Goal: Information Seeking & Learning: Learn about a topic

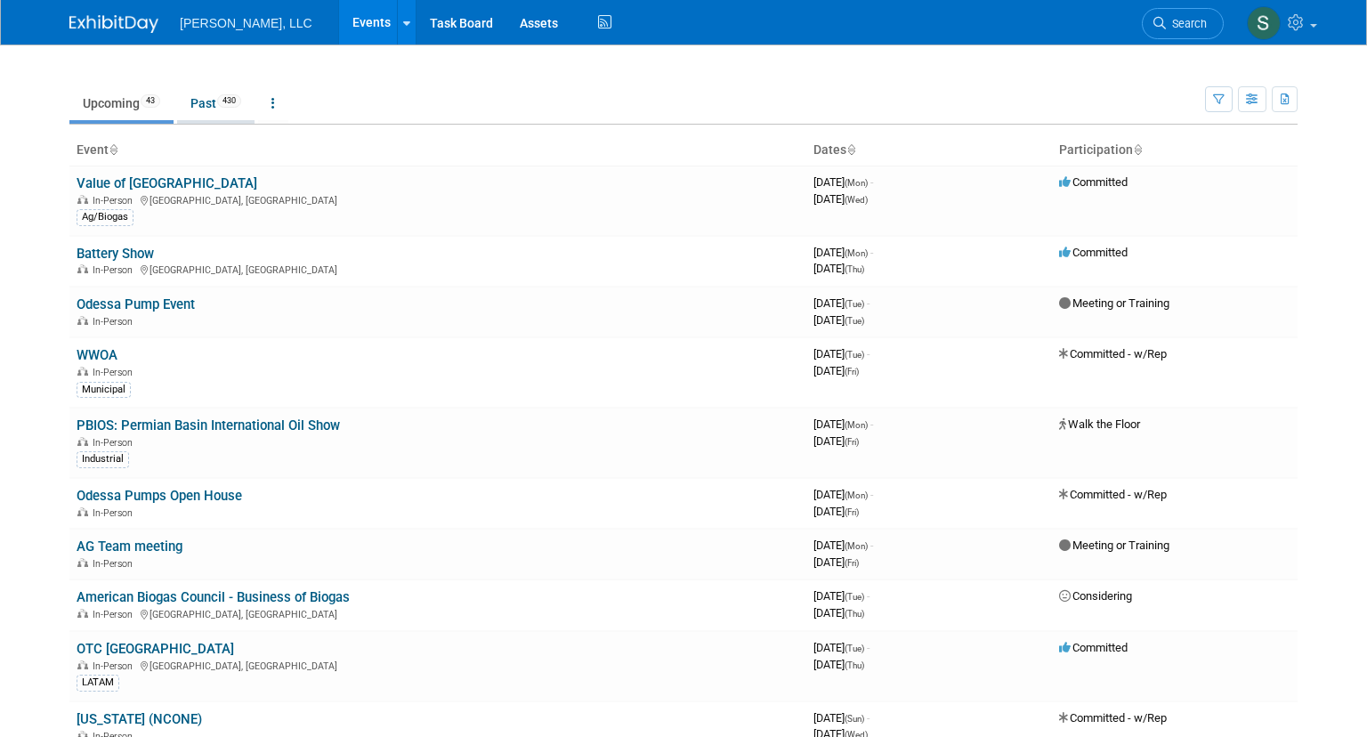
click at [206, 100] on link "Past 430" at bounding box center [215, 103] width 77 height 34
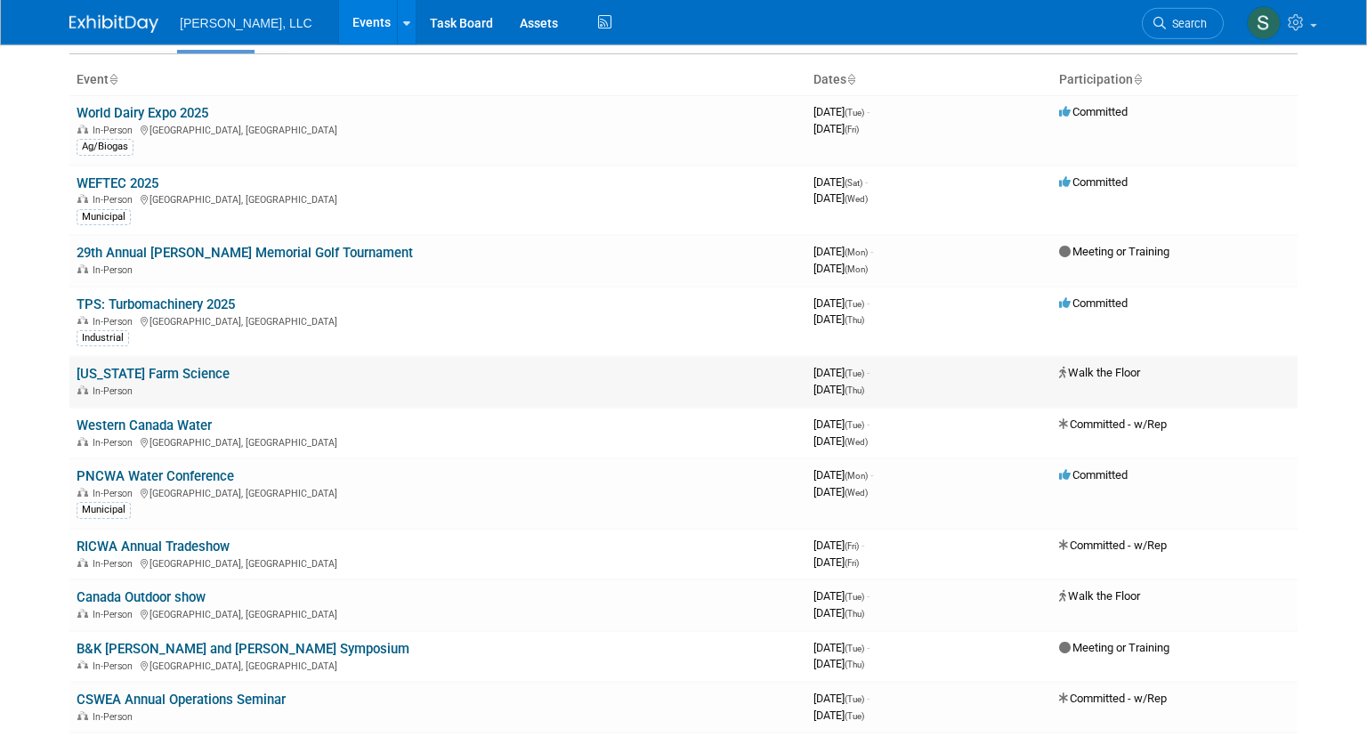
scroll to position [69, 0]
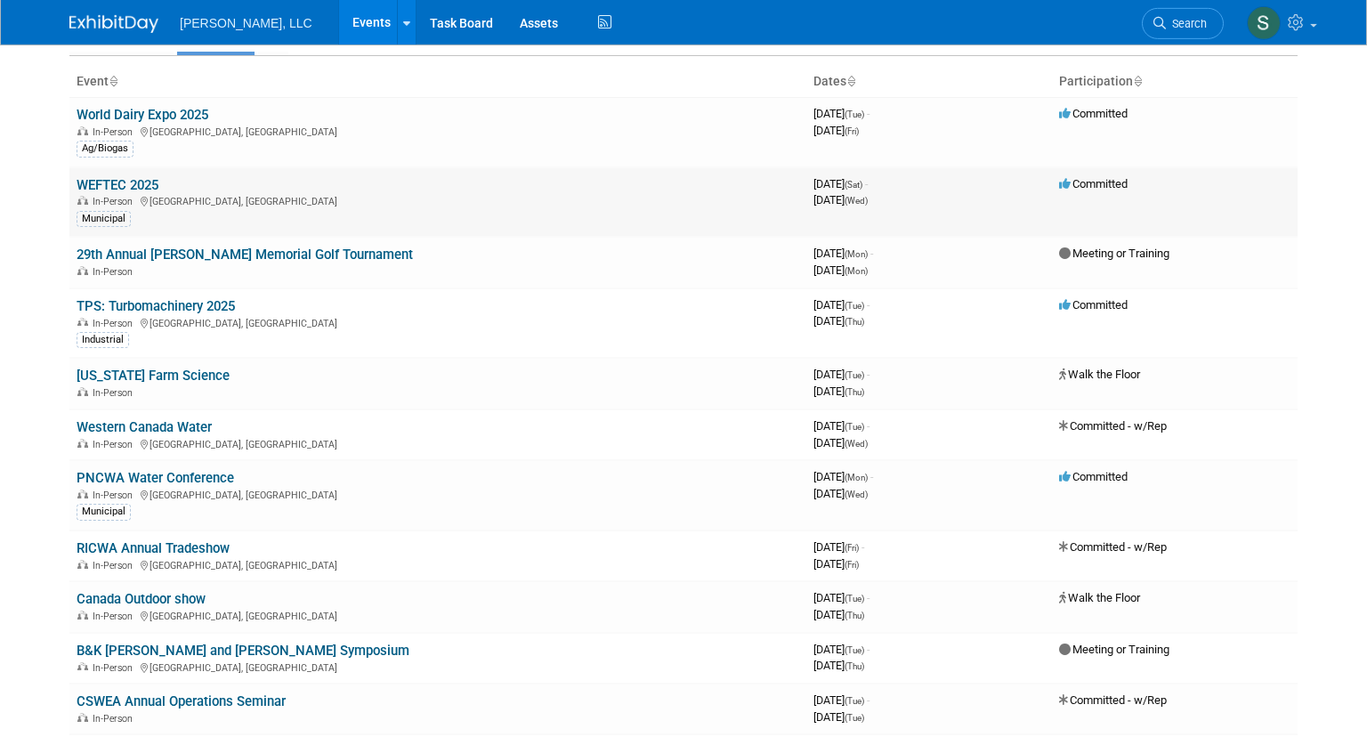
click at [145, 181] on link "WEFTEC 2025" at bounding box center [118, 185] width 82 height 16
click at [181, 110] on link "World Dairy Expo 2025" at bounding box center [143, 115] width 132 height 16
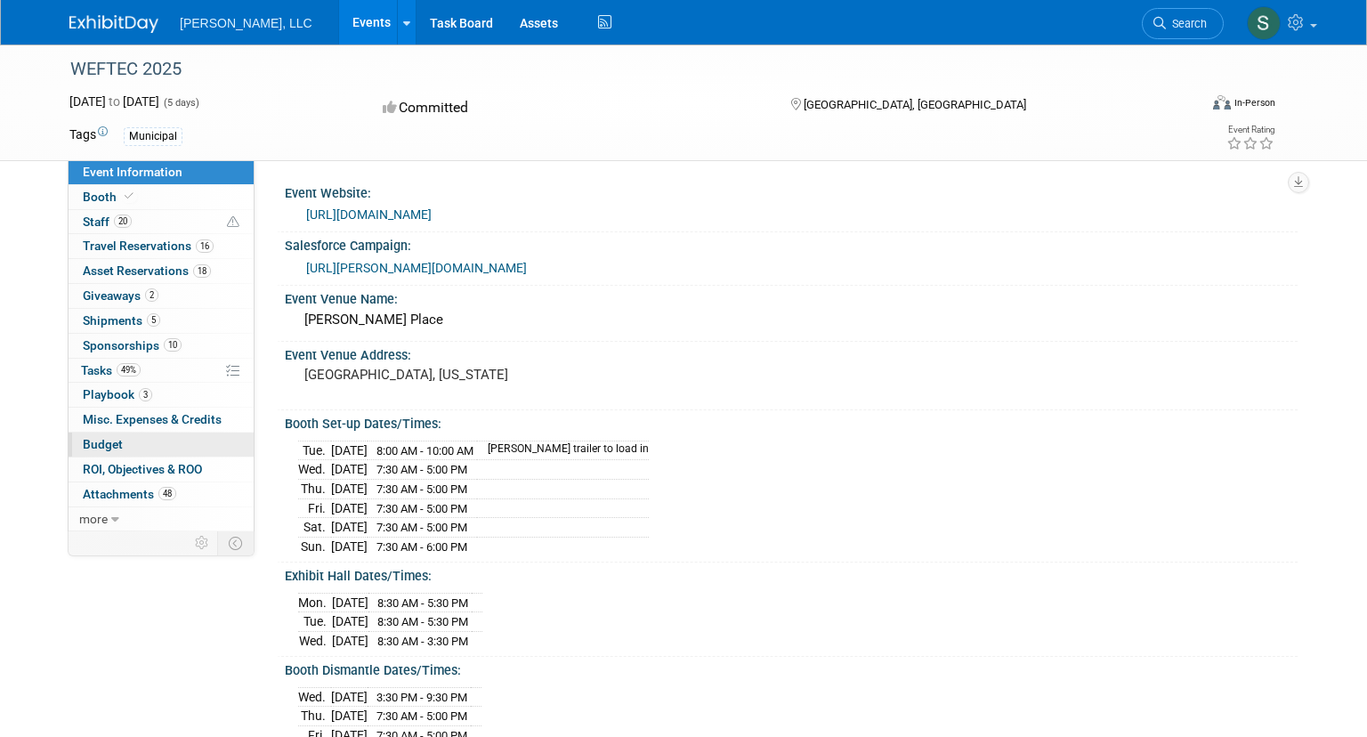
click at [170, 443] on link "Budget" at bounding box center [161, 444] width 185 height 24
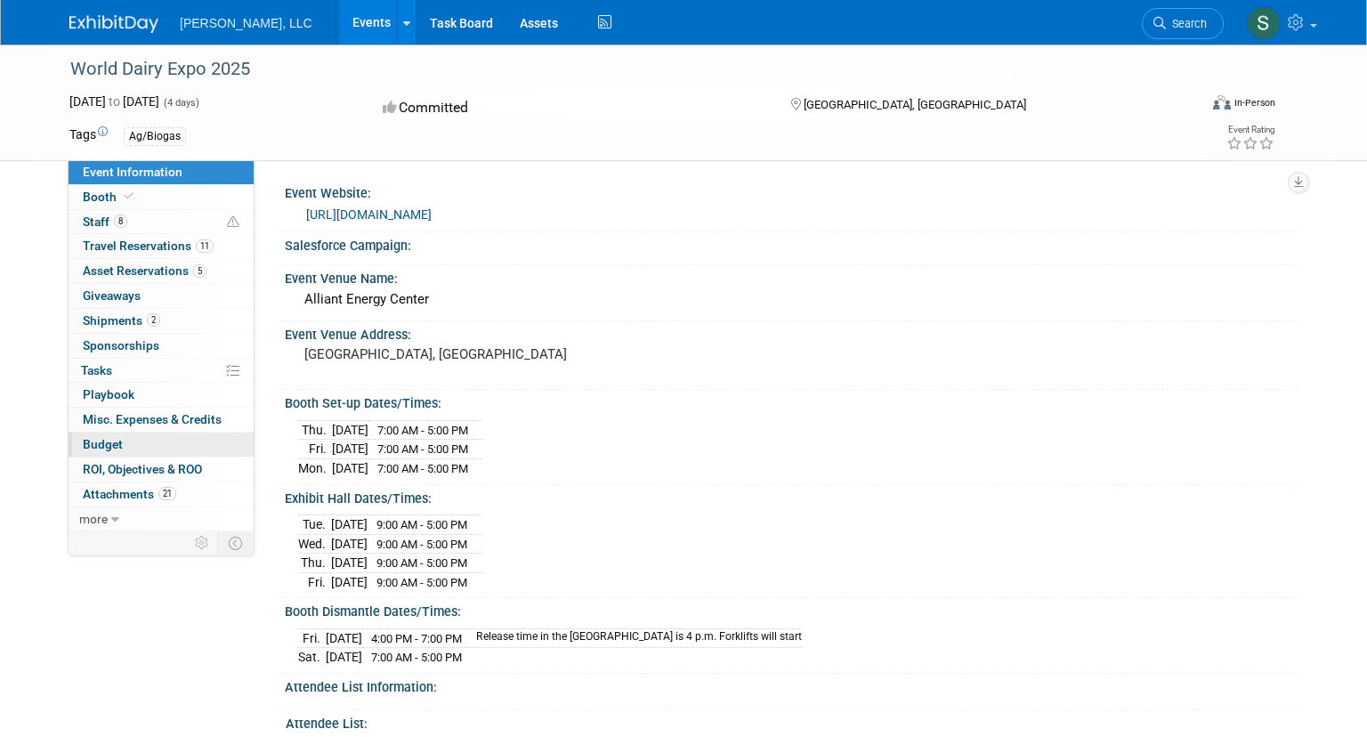
click at [128, 448] on link "Budget" at bounding box center [161, 444] width 185 height 24
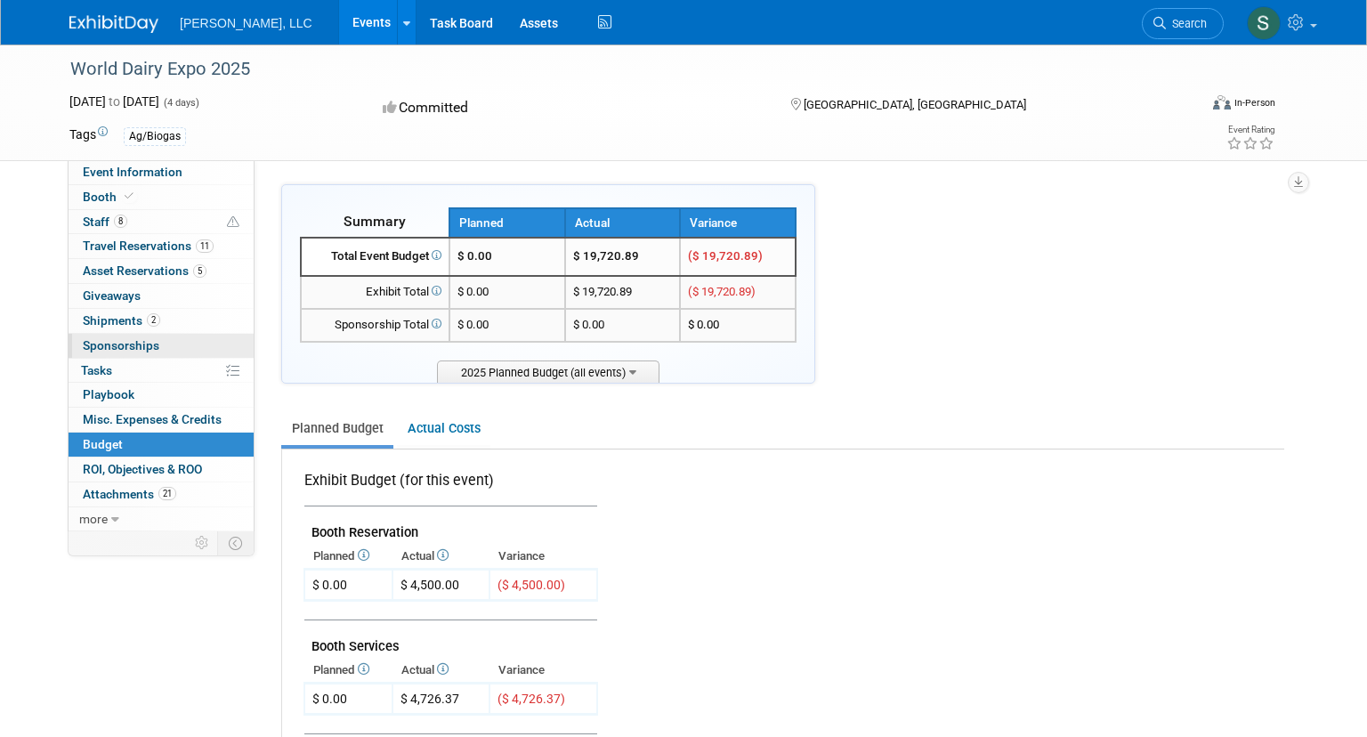
click at [172, 345] on link "0 Sponsorships 0" at bounding box center [161, 346] width 185 height 24
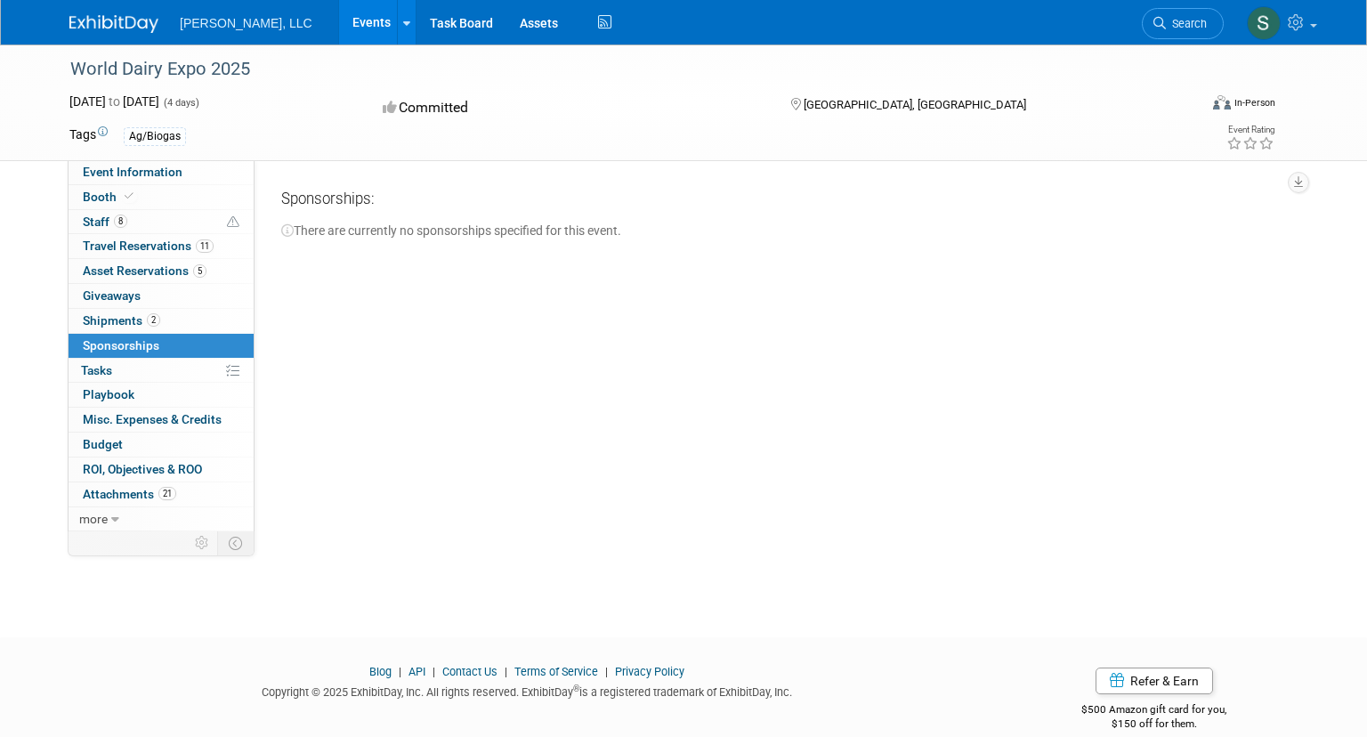
click at [141, 18] on img at bounding box center [113, 24] width 89 height 18
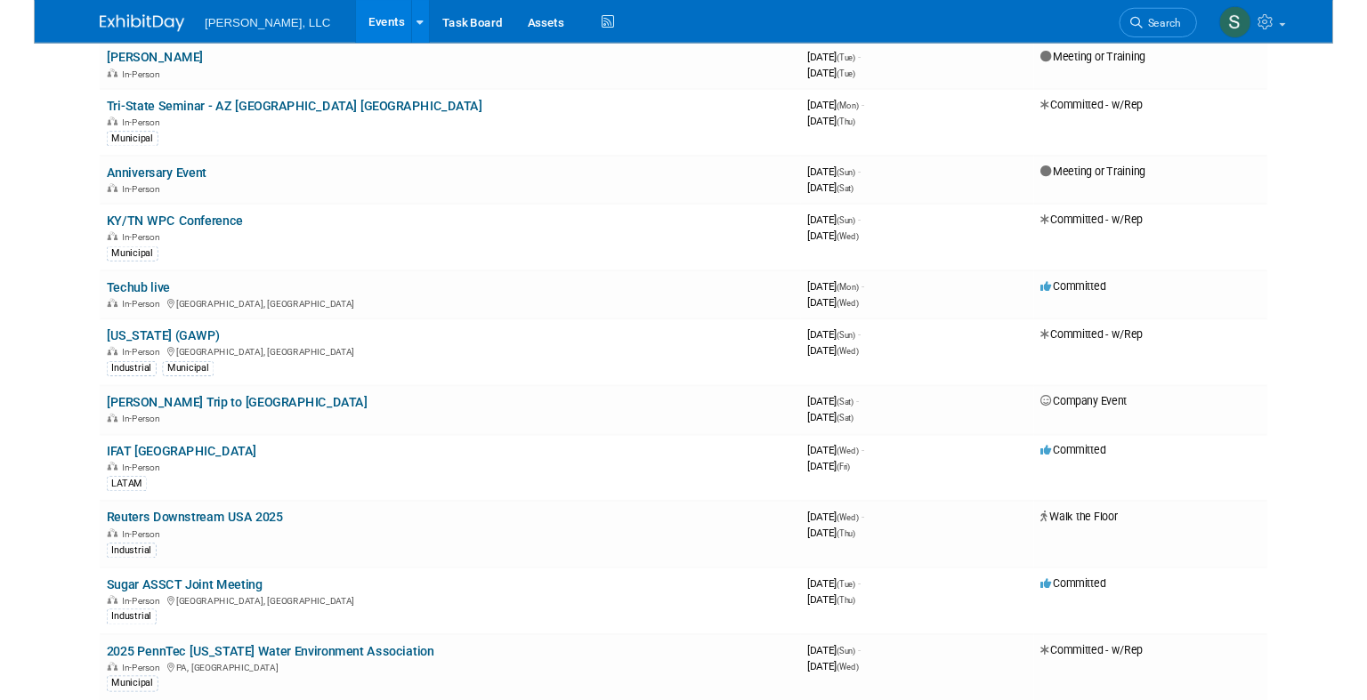
scroll to position [1742, 0]
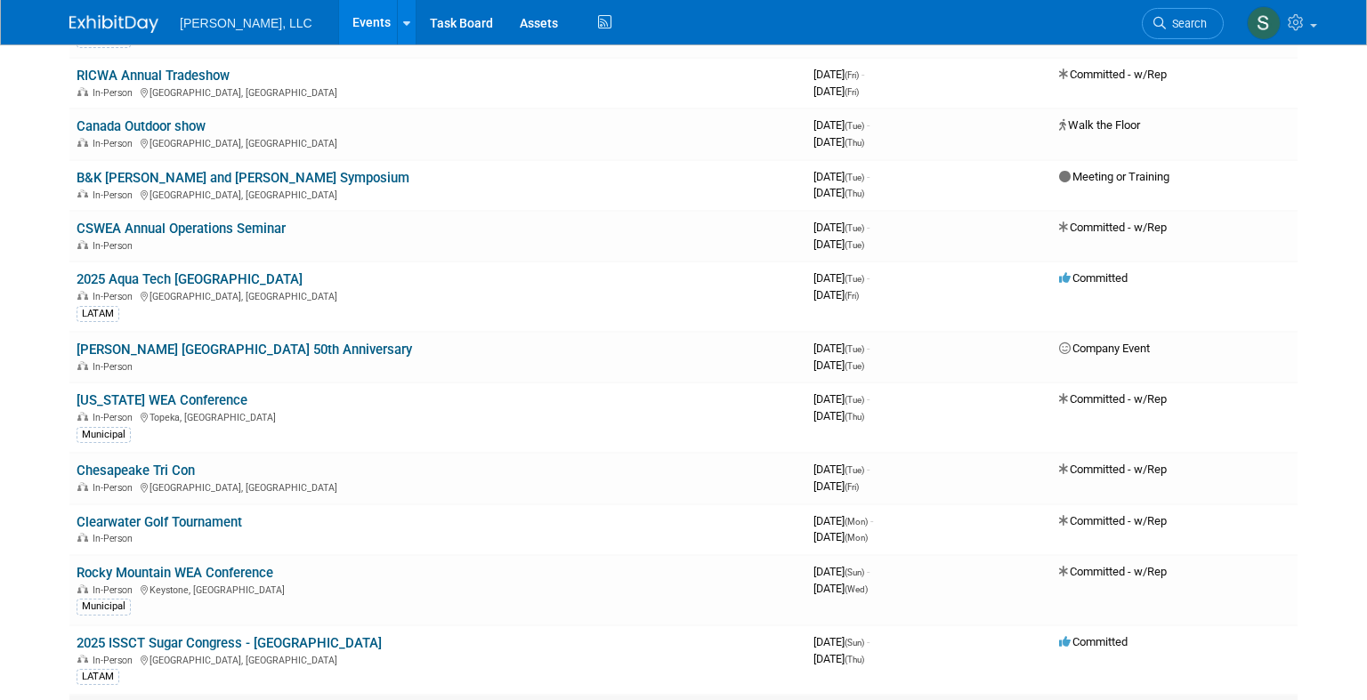
scroll to position [1575, 0]
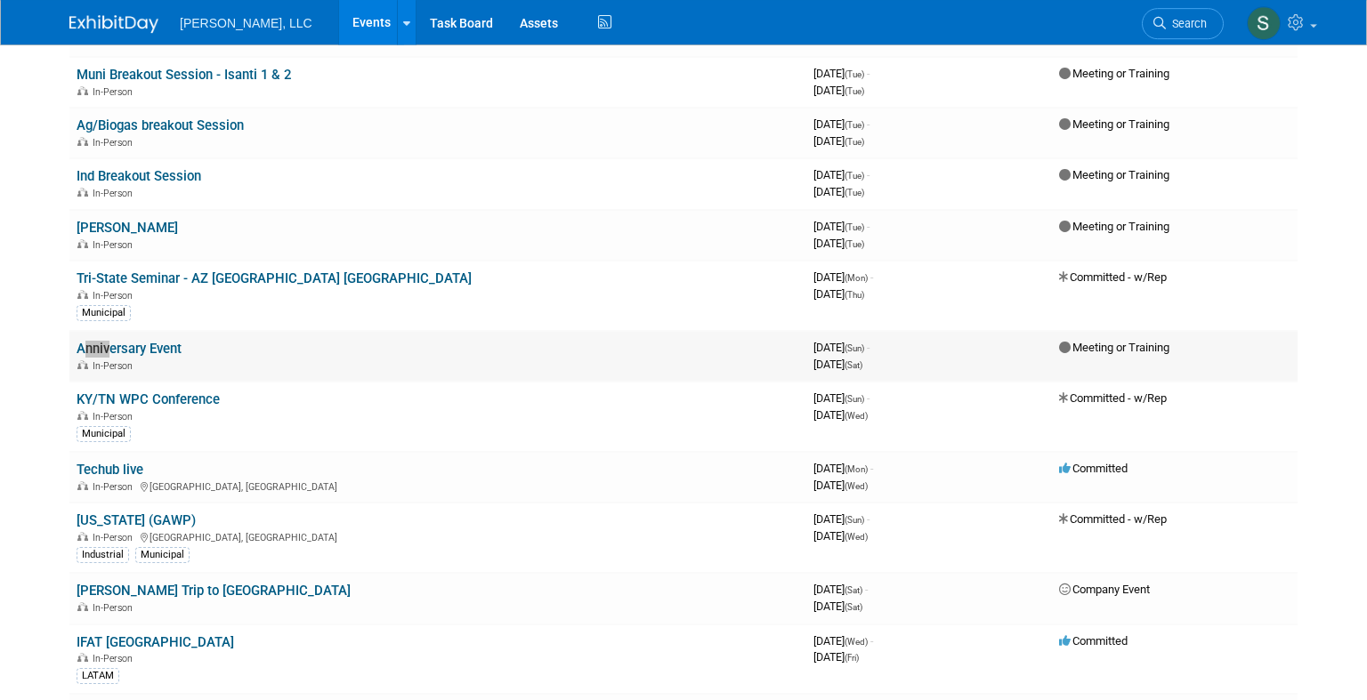
click at [162, 351] on link "Anniversary Event" at bounding box center [129, 349] width 105 height 16
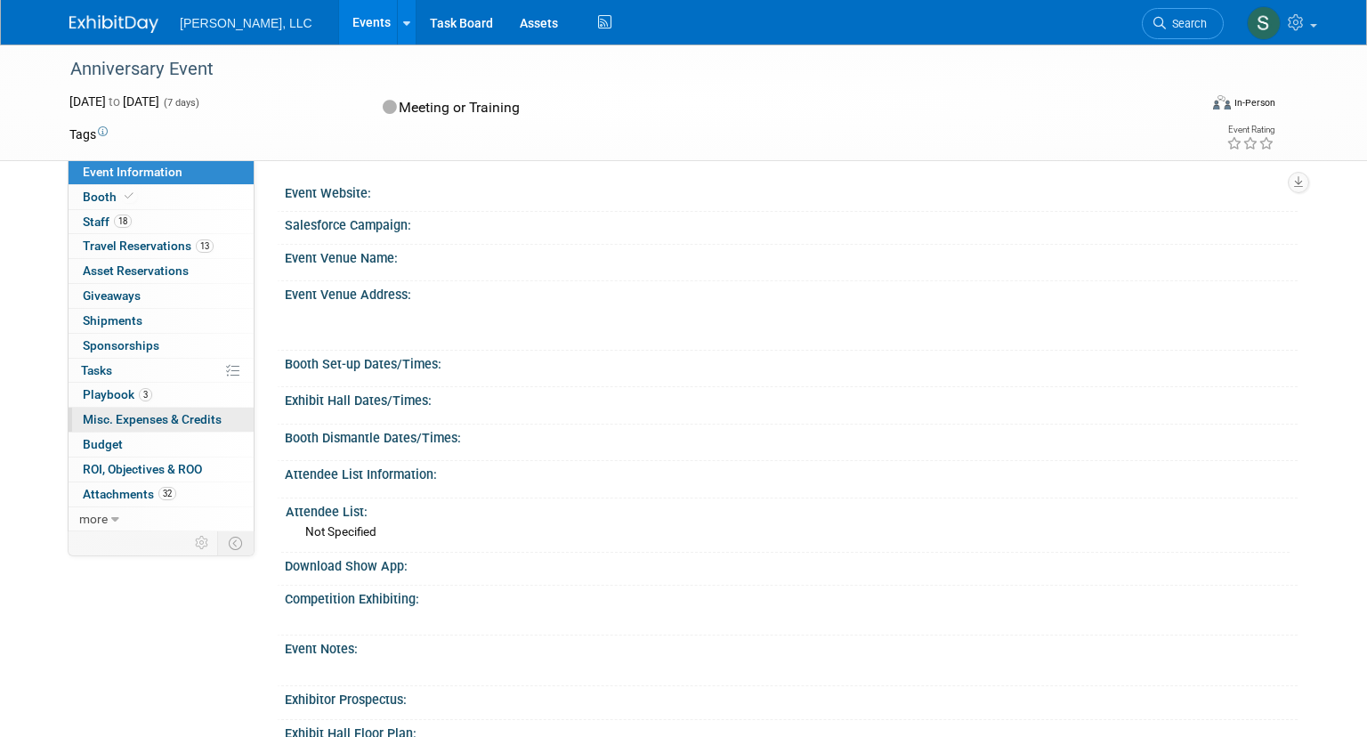
click at [220, 422] on span "Misc. Expenses & Credits 0" at bounding box center [152, 419] width 139 height 14
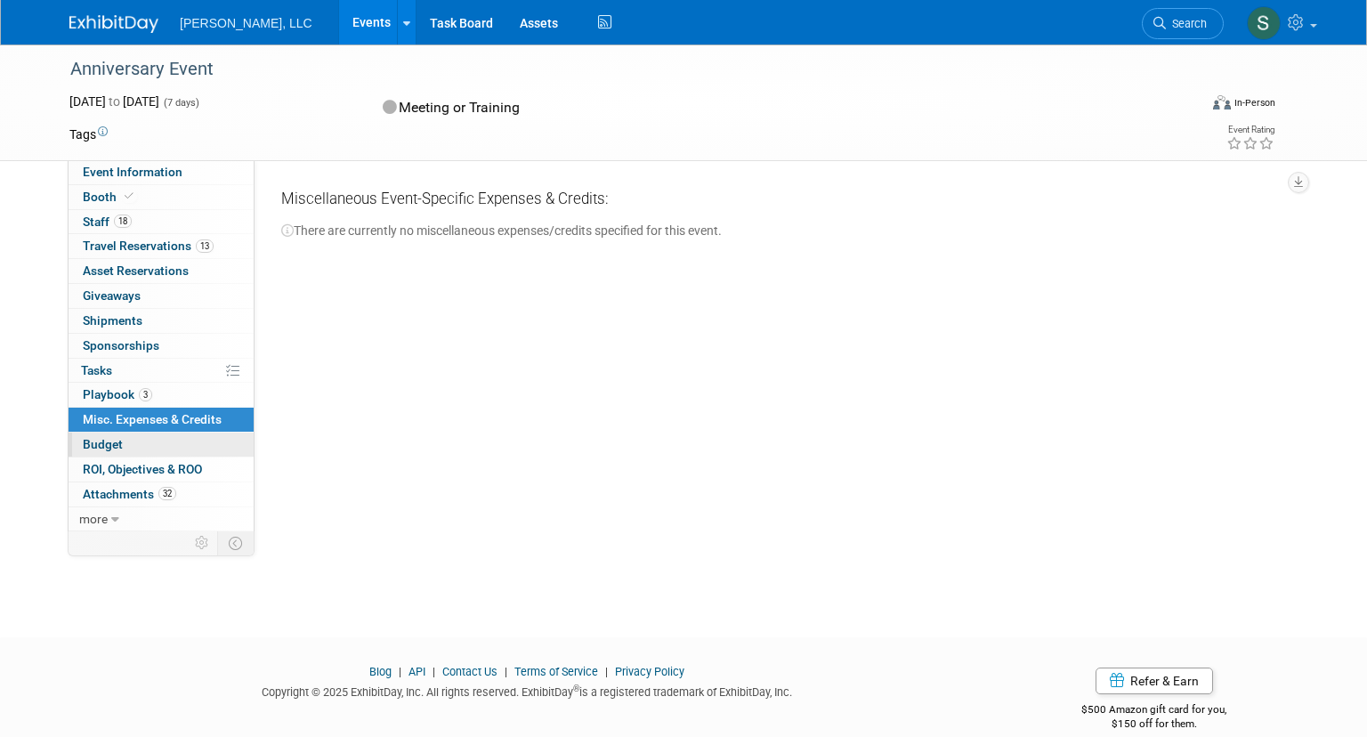
click at [177, 440] on link "Budget" at bounding box center [161, 444] width 185 height 24
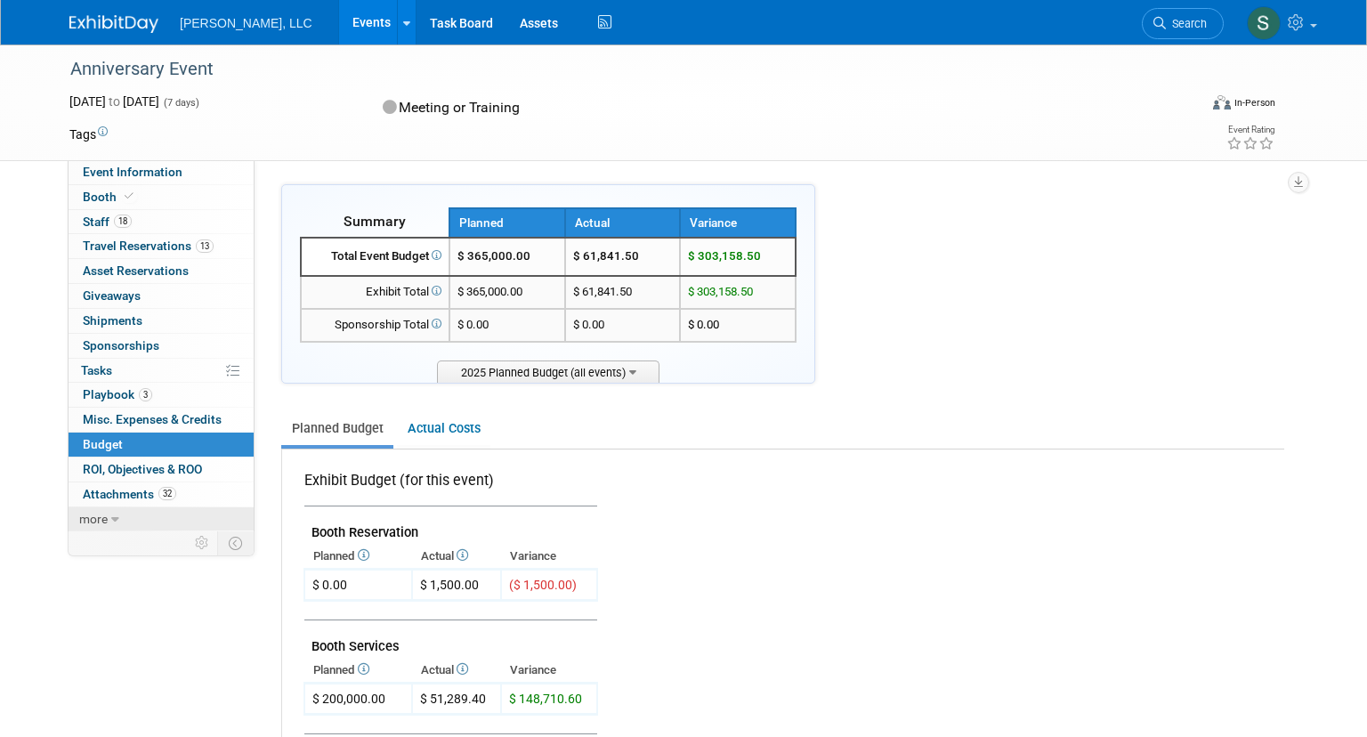
click at [93, 520] on span "more" at bounding box center [93, 519] width 28 height 14
click at [148, 497] on span "Attachments 32" at bounding box center [129, 494] width 93 height 14
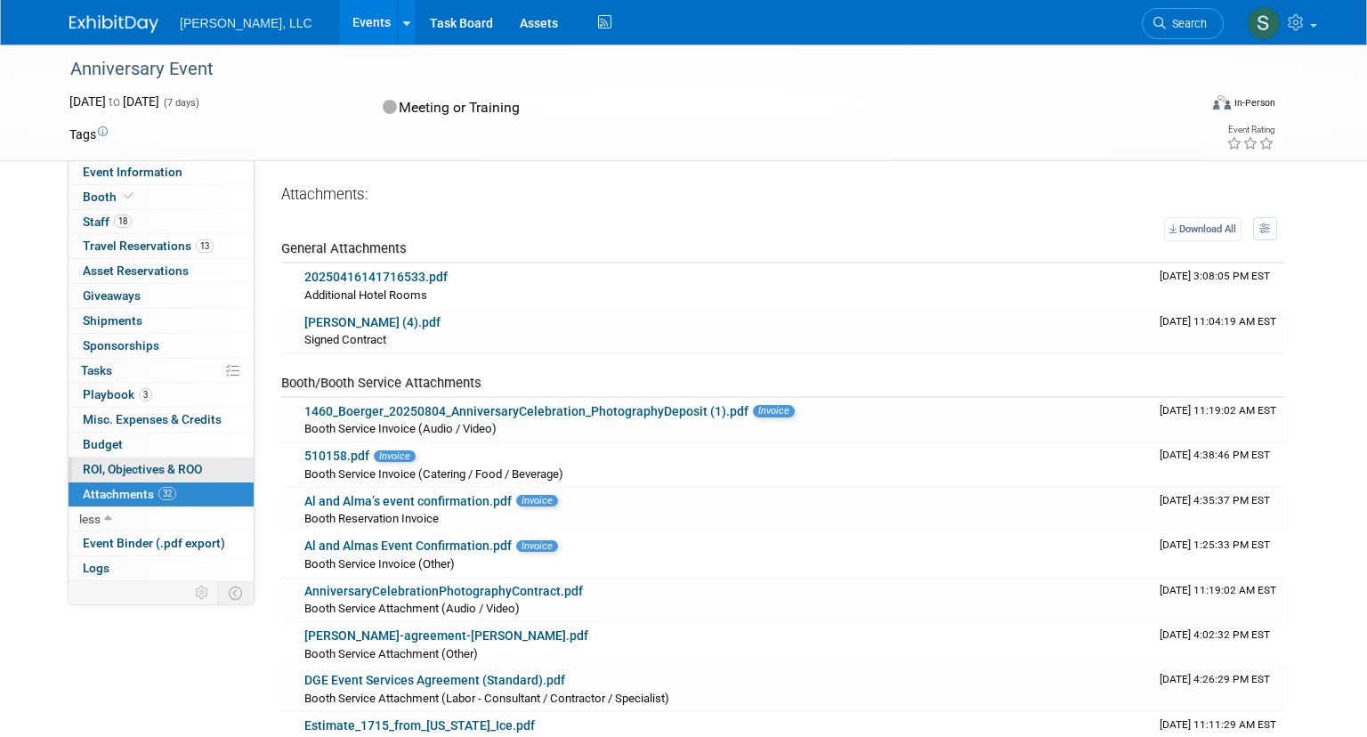
click at [134, 467] on span "ROI, Objectives & ROO 0" at bounding box center [142, 469] width 119 height 14
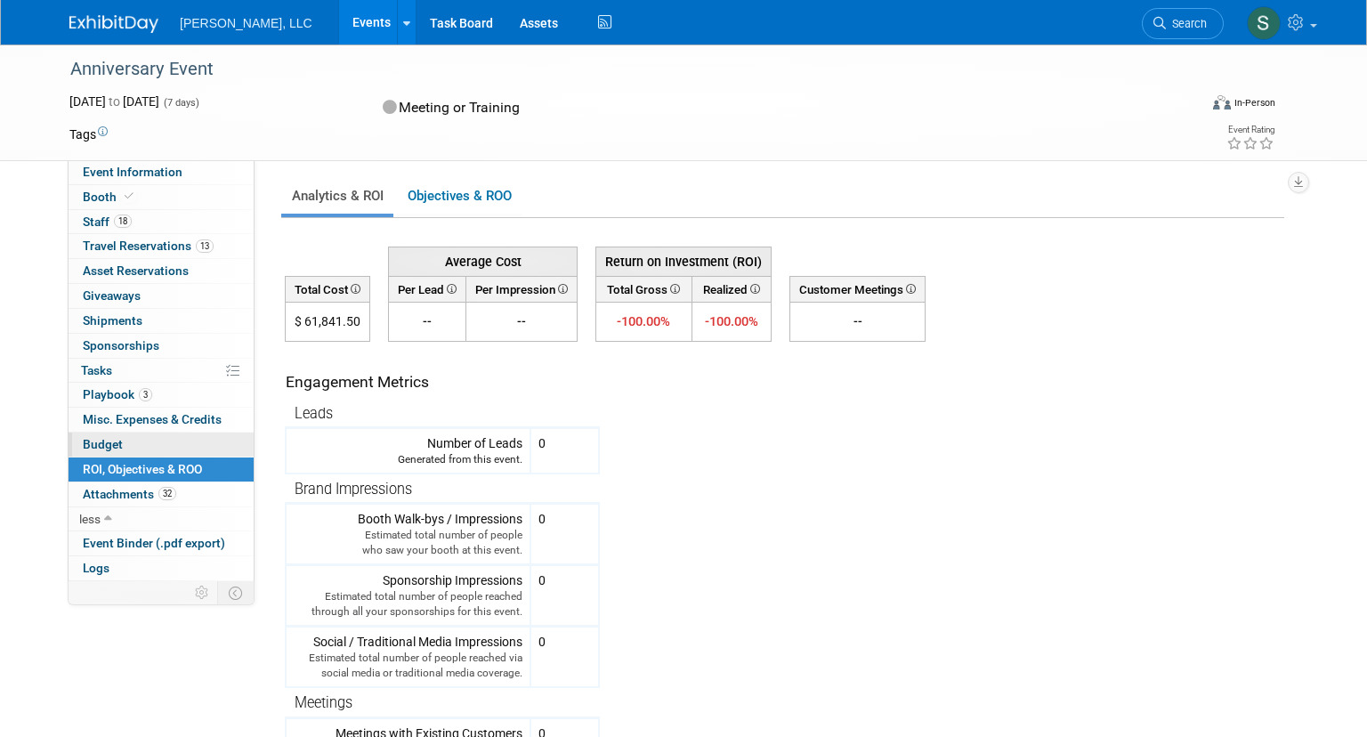
click at [153, 443] on link "Budget" at bounding box center [161, 444] width 185 height 24
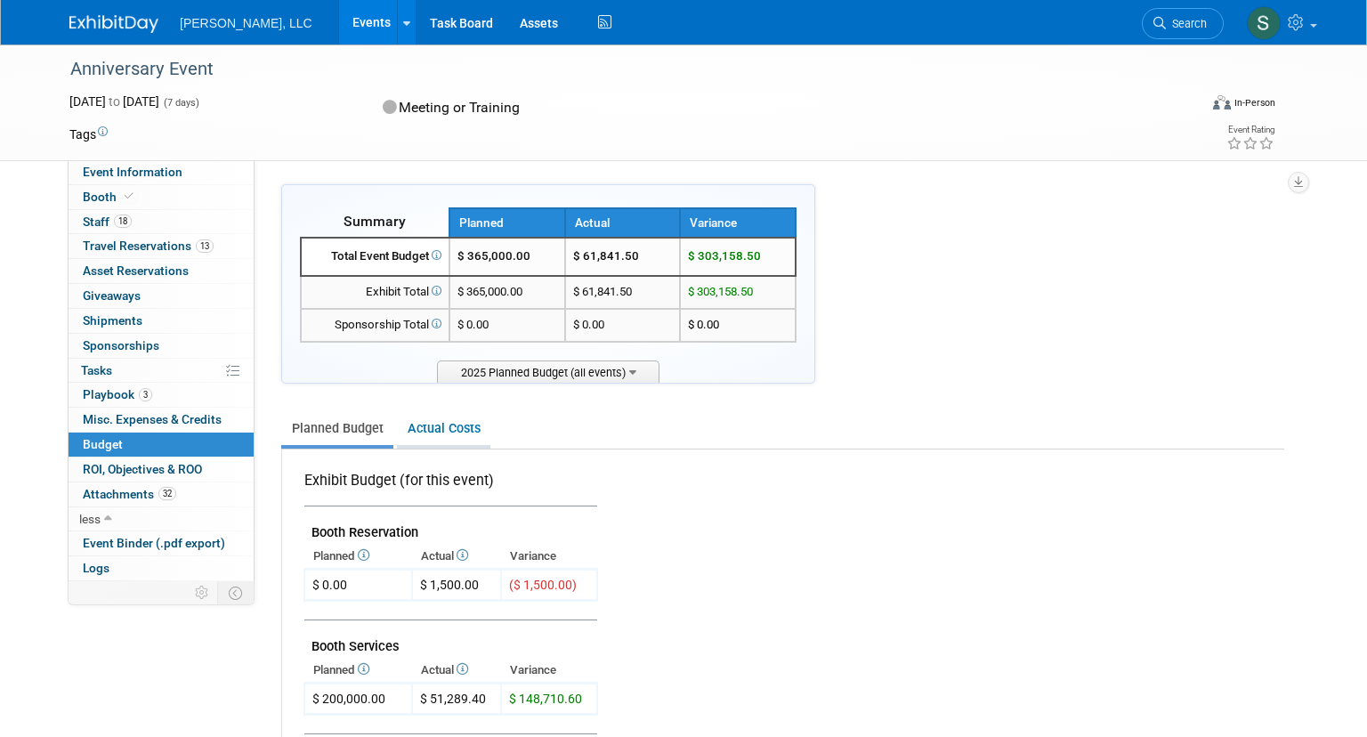
click at [425, 435] on link "Actual Costs" at bounding box center [443, 428] width 93 height 33
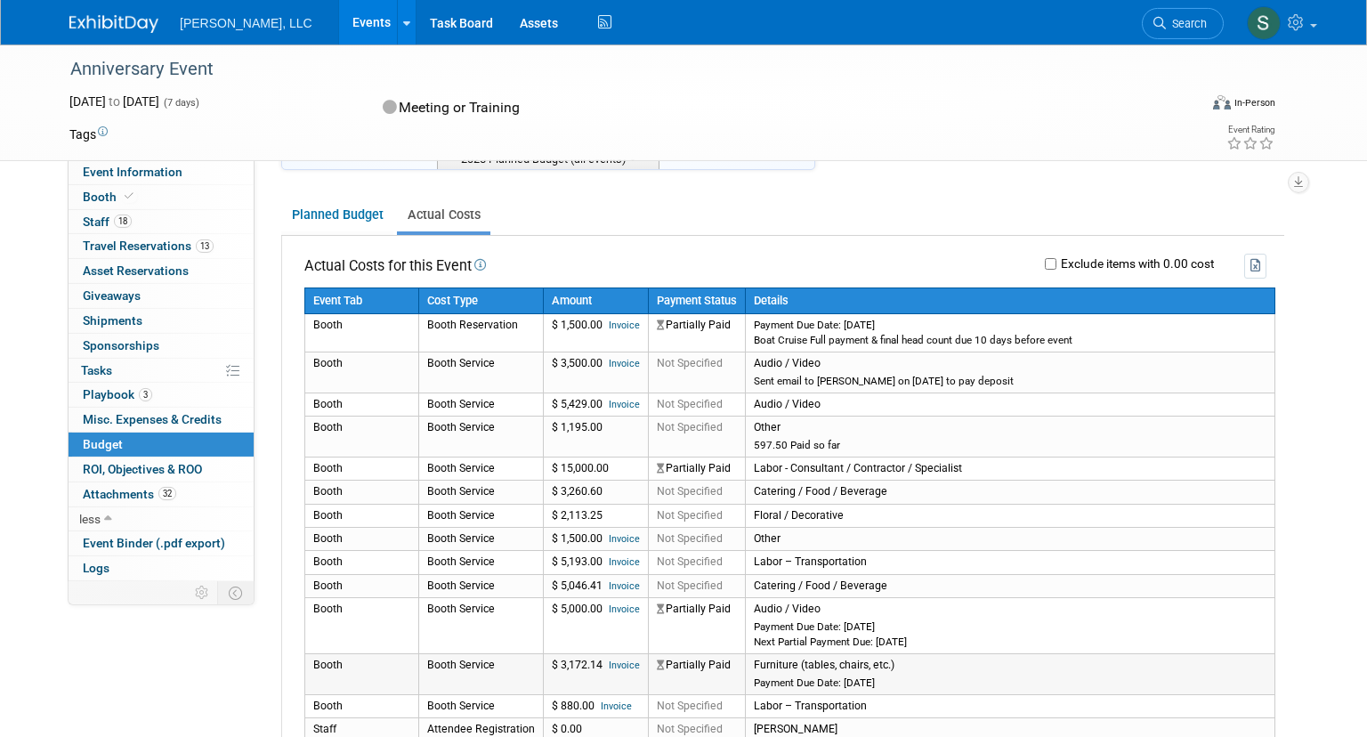
scroll to position [214, 0]
click at [152, 473] on span "ROI, Objectives & ROO 0" at bounding box center [142, 469] width 119 height 14
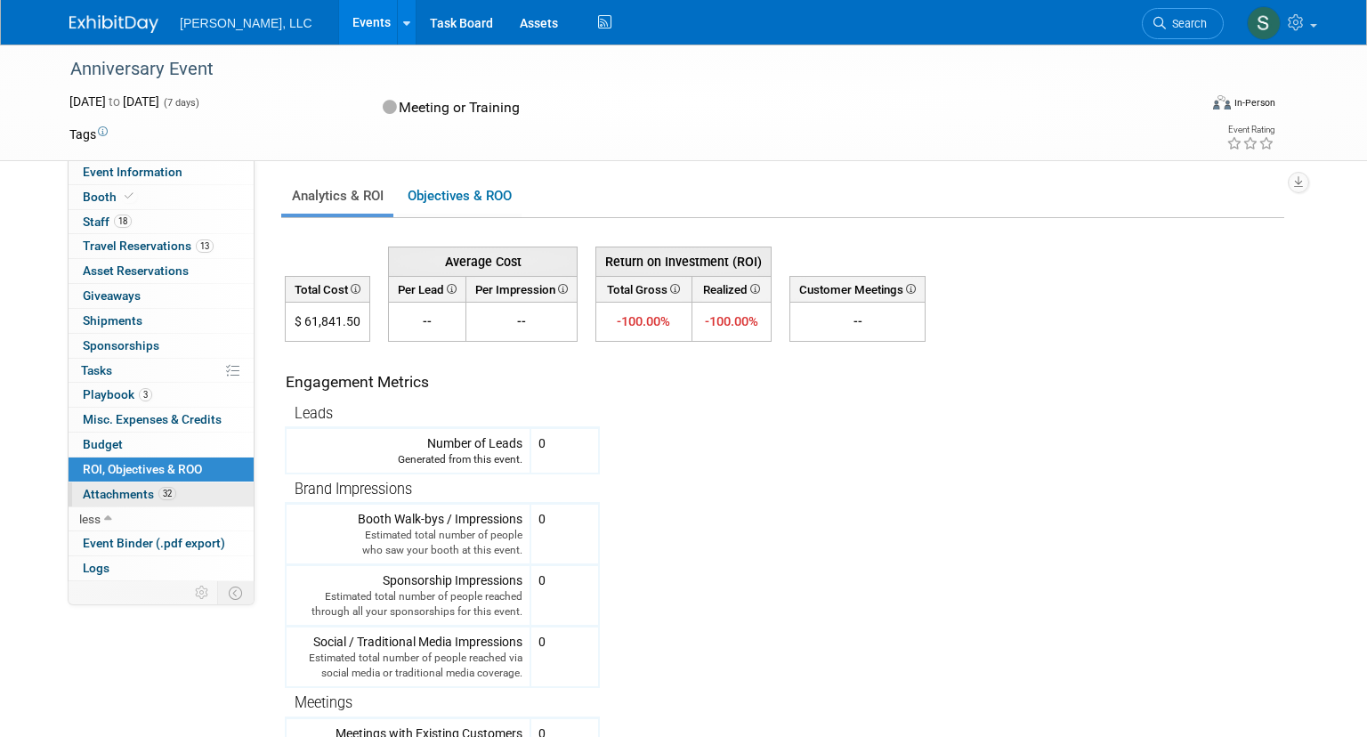
click at [130, 491] on span "Attachments 32" at bounding box center [129, 494] width 93 height 14
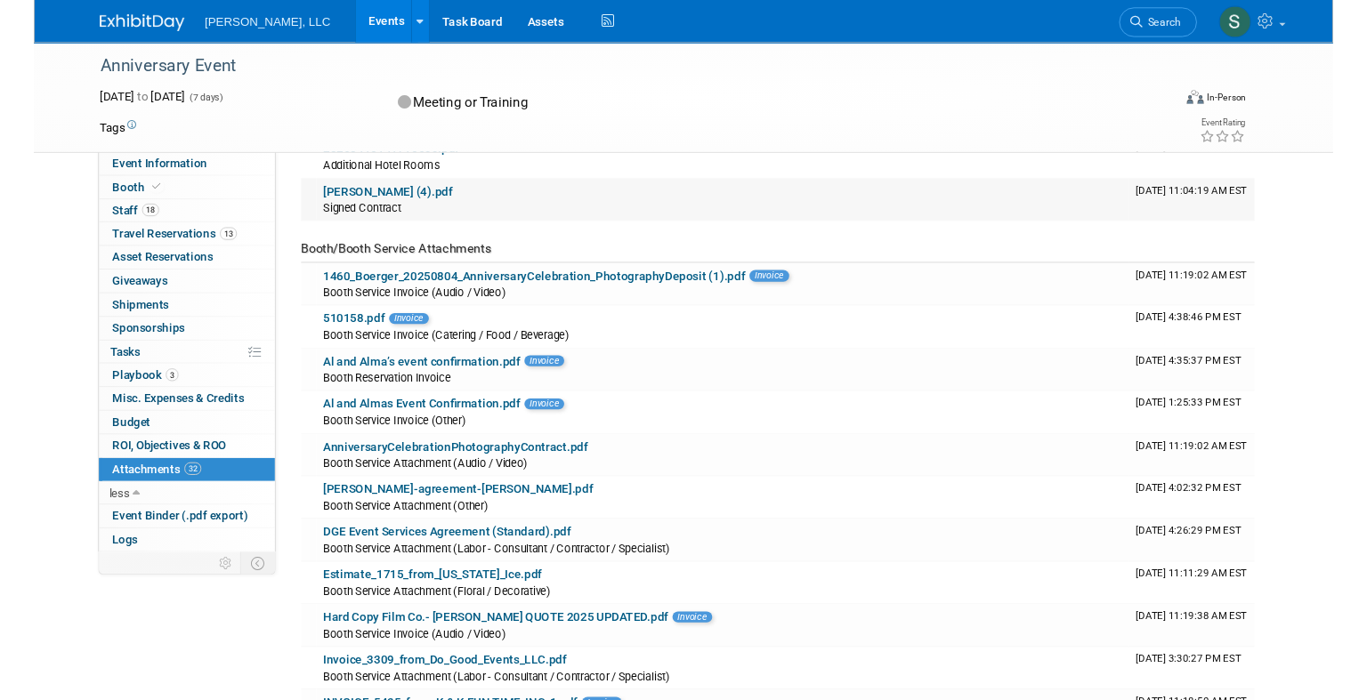
scroll to position [131, 0]
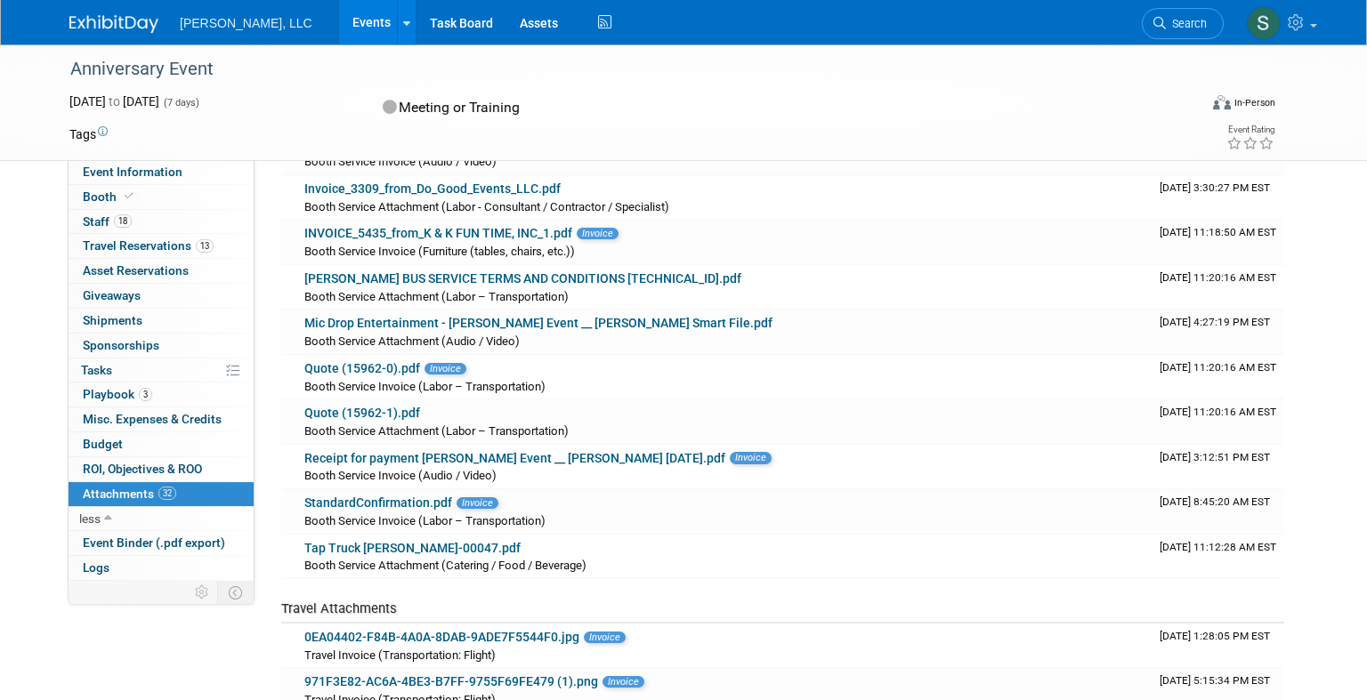
scroll to position [633, 0]
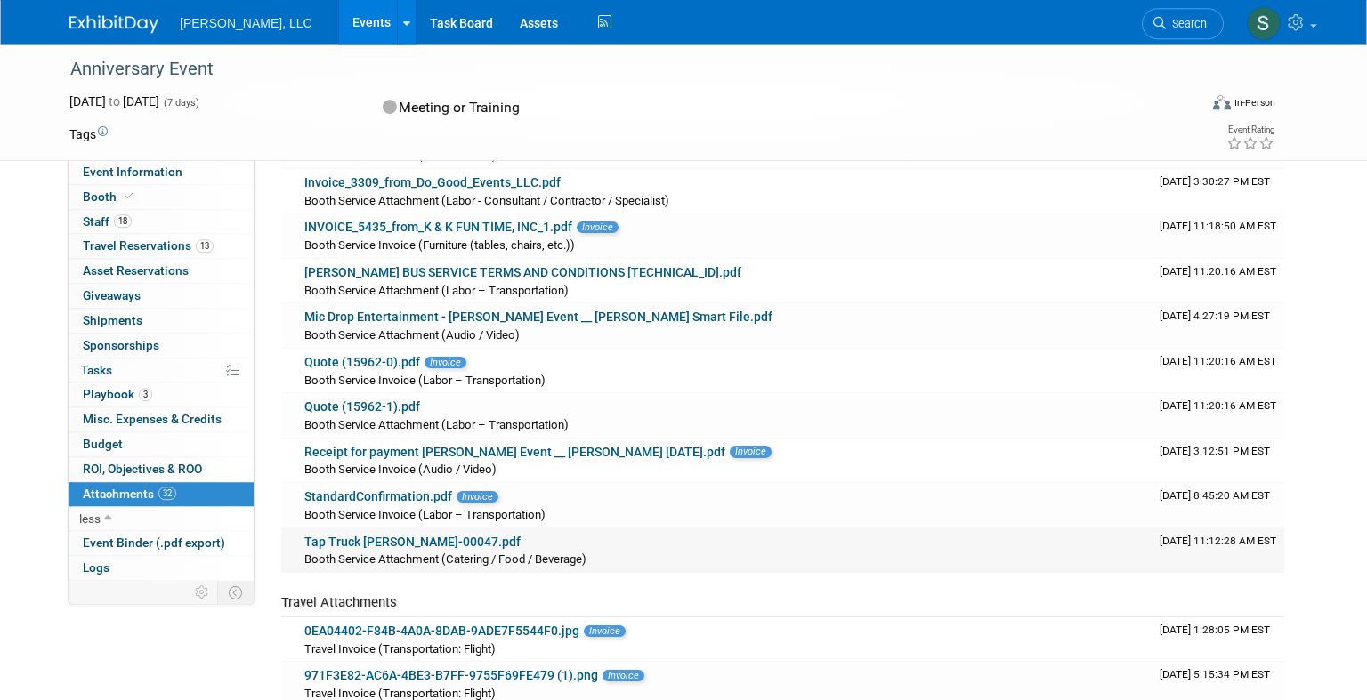
click at [461, 539] on link "Tap Truck bill-Hannah-Mulholland-00047.pdf" at bounding box center [412, 542] width 216 height 14
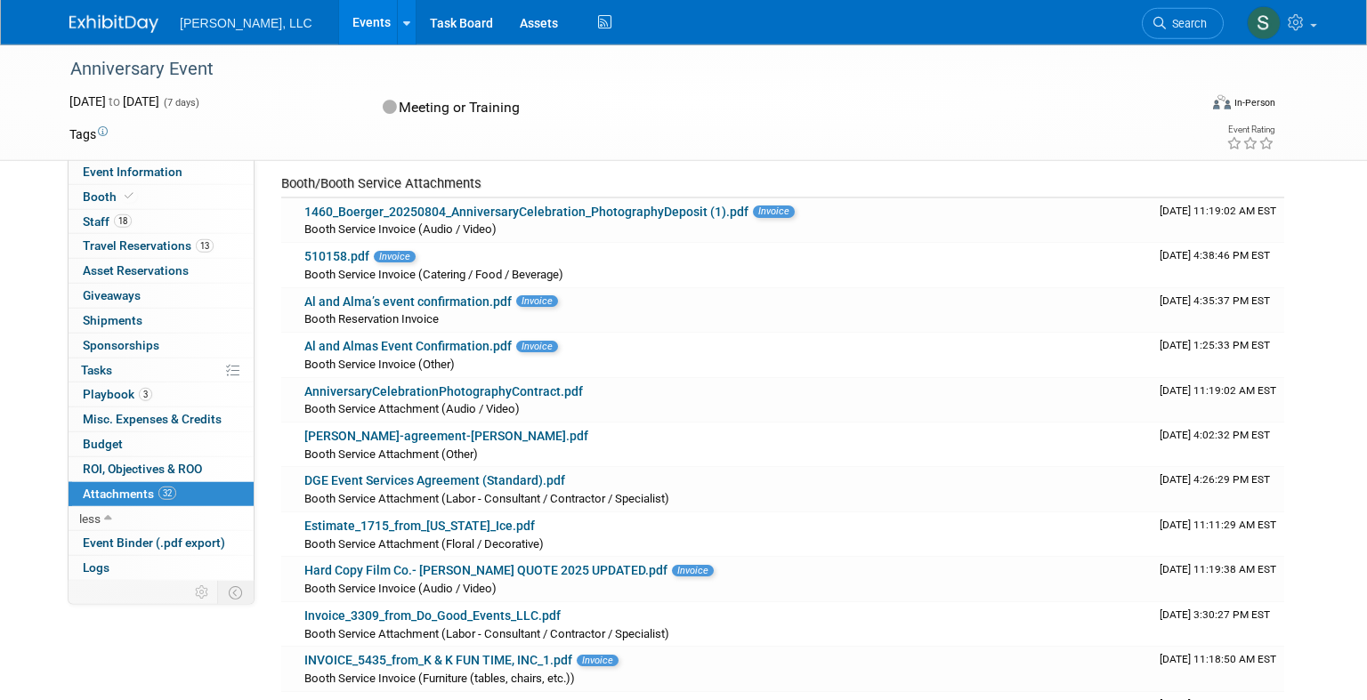
scroll to position [195, 0]
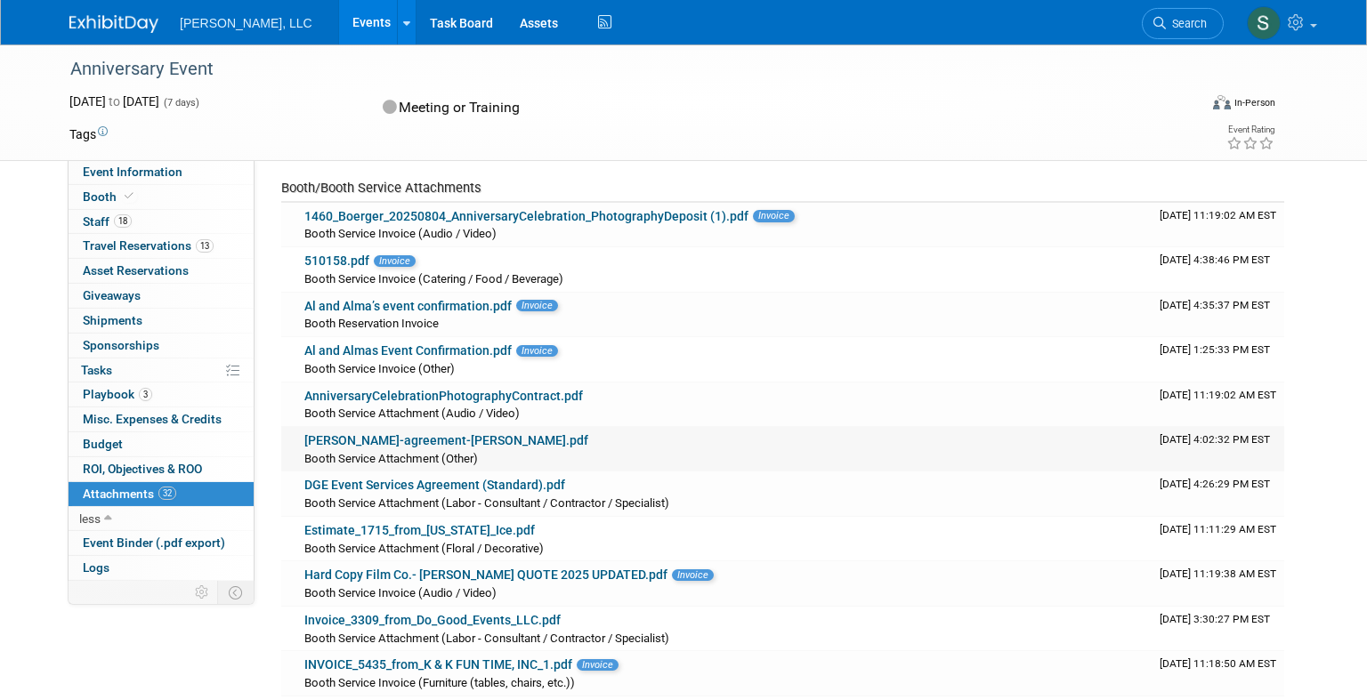
click at [513, 440] on link "david-farr-agreement-megan-james.pdf" at bounding box center [446, 440] width 284 height 14
click at [196, 227] on link "18 Staff 18" at bounding box center [161, 222] width 185 height 24
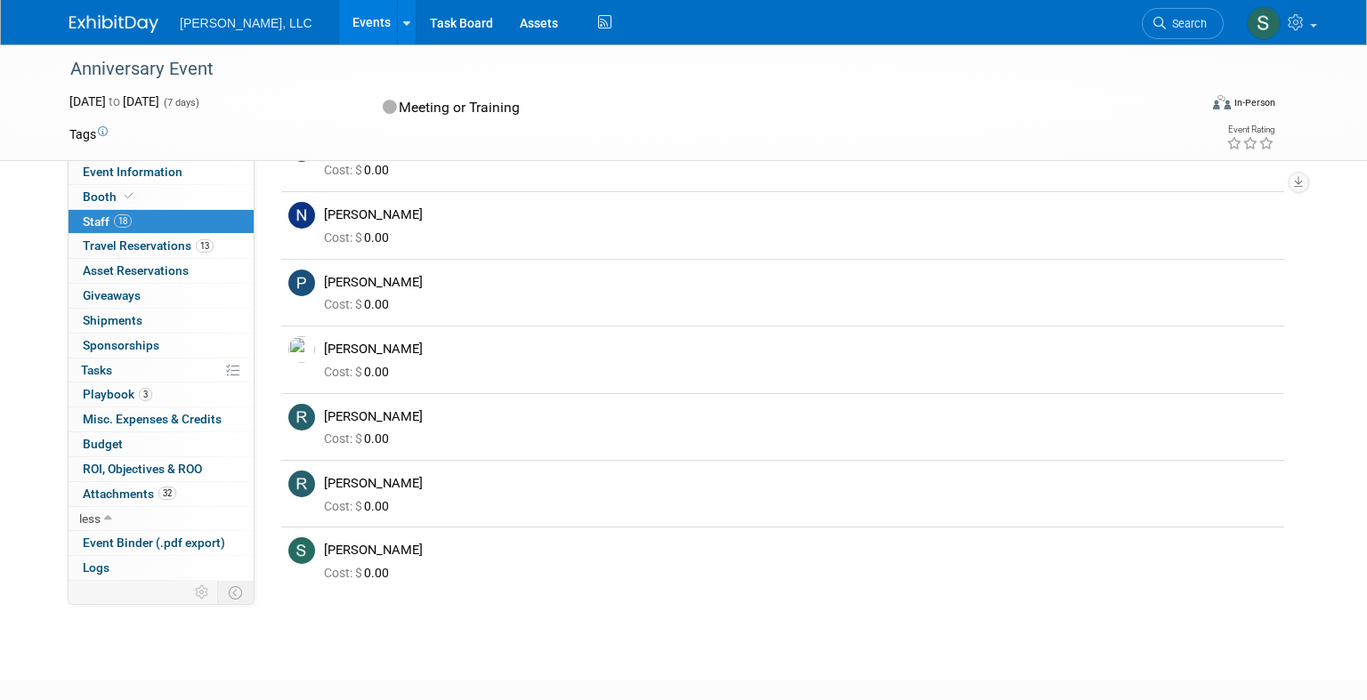
scroll to position [964, 0]
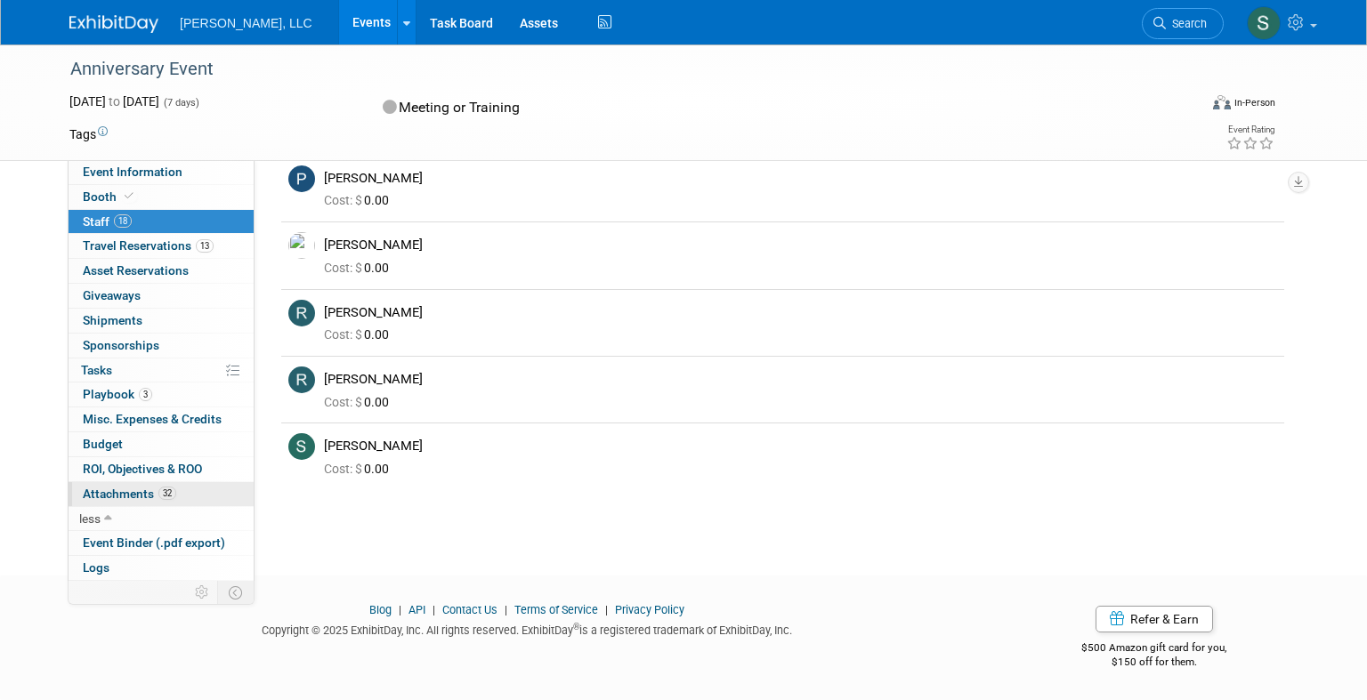
click at [184, 489] on link "32 Attachments 32" at bounding box center [161, 494] width 185 height 24
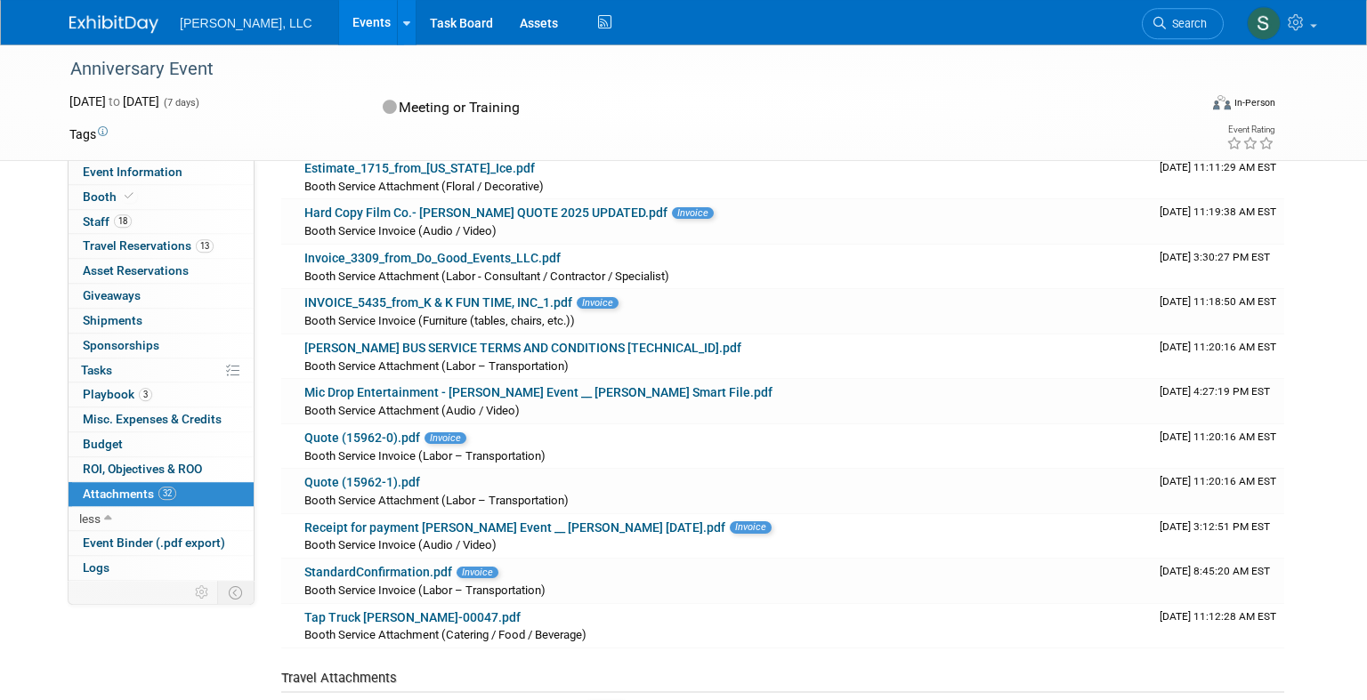
scroll to position [557, 0]
click at [349, 525] on link "Receipt for payment Boerger Event __ Boerger 27-05-2025.pdf" at bounding box center [514, 528] width 421 height 14
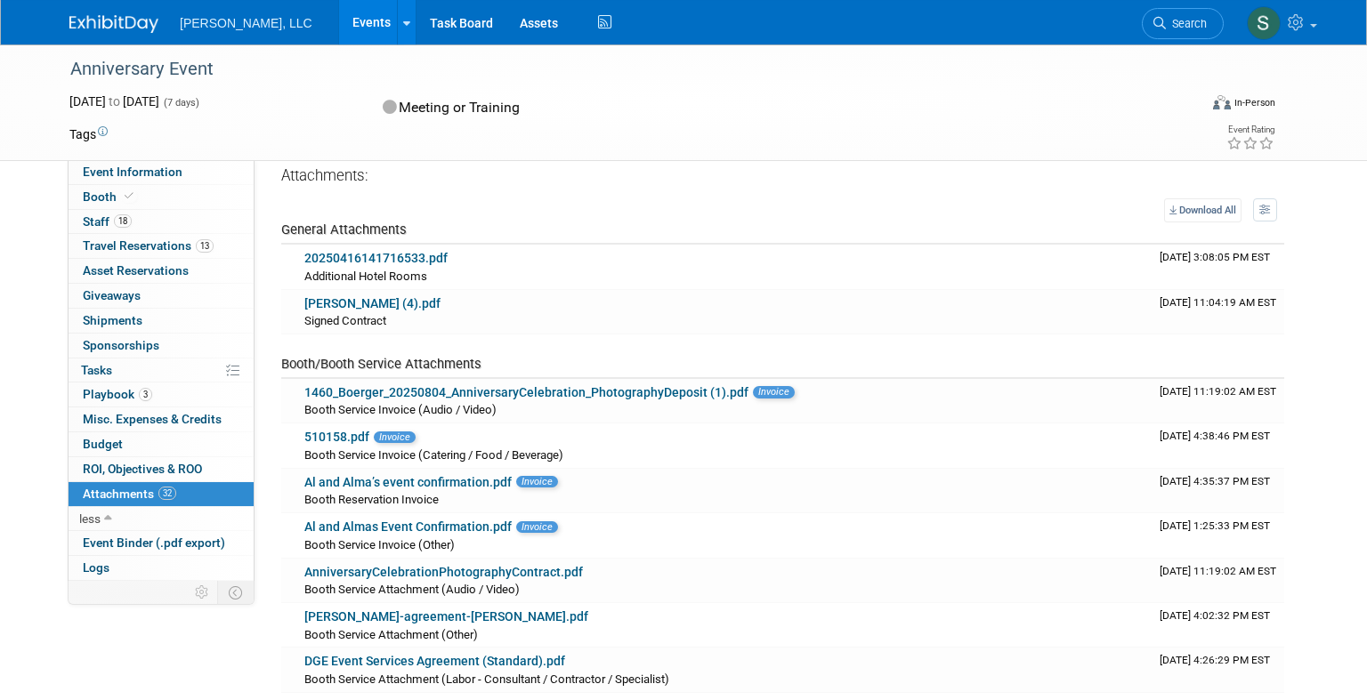
scroll to position [0, 0]
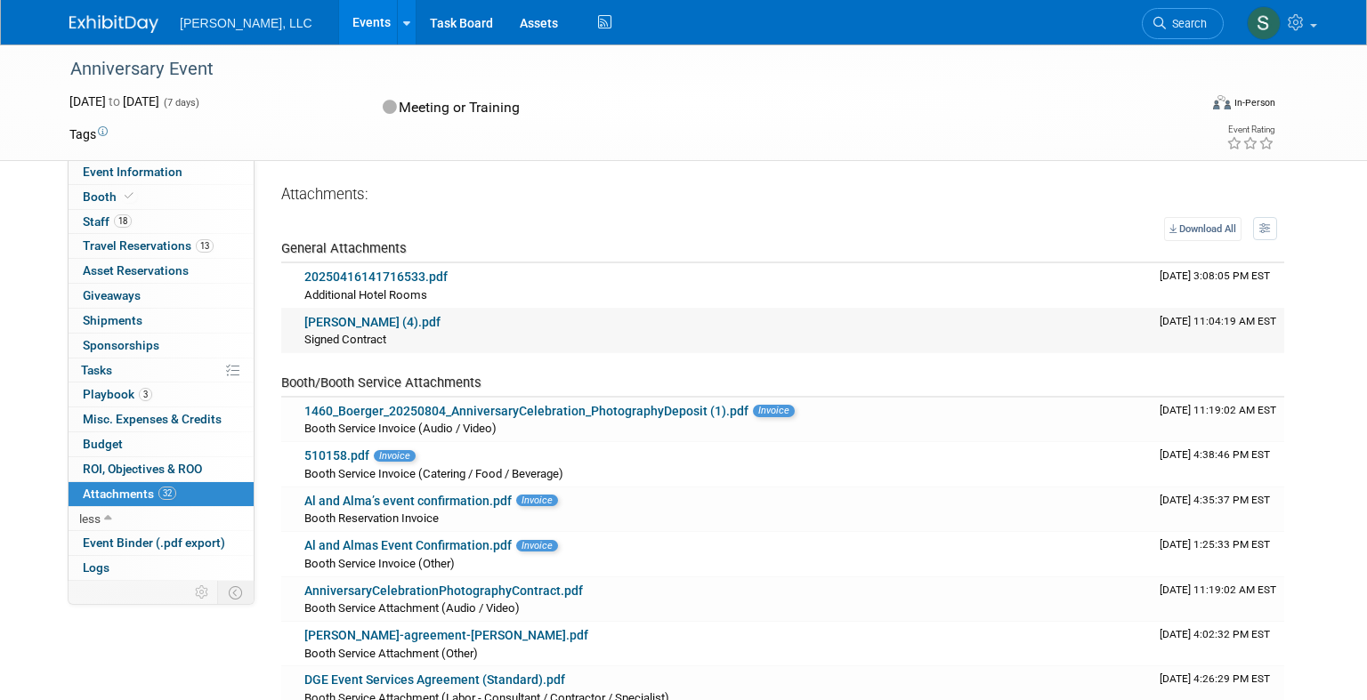
click at [357, 321] on link "Boerger (4).pdf" at bounding box center [372, 322] width 136 height 14
click at [131, 24] on img at bounding box center [113, 24] width 89 height 18
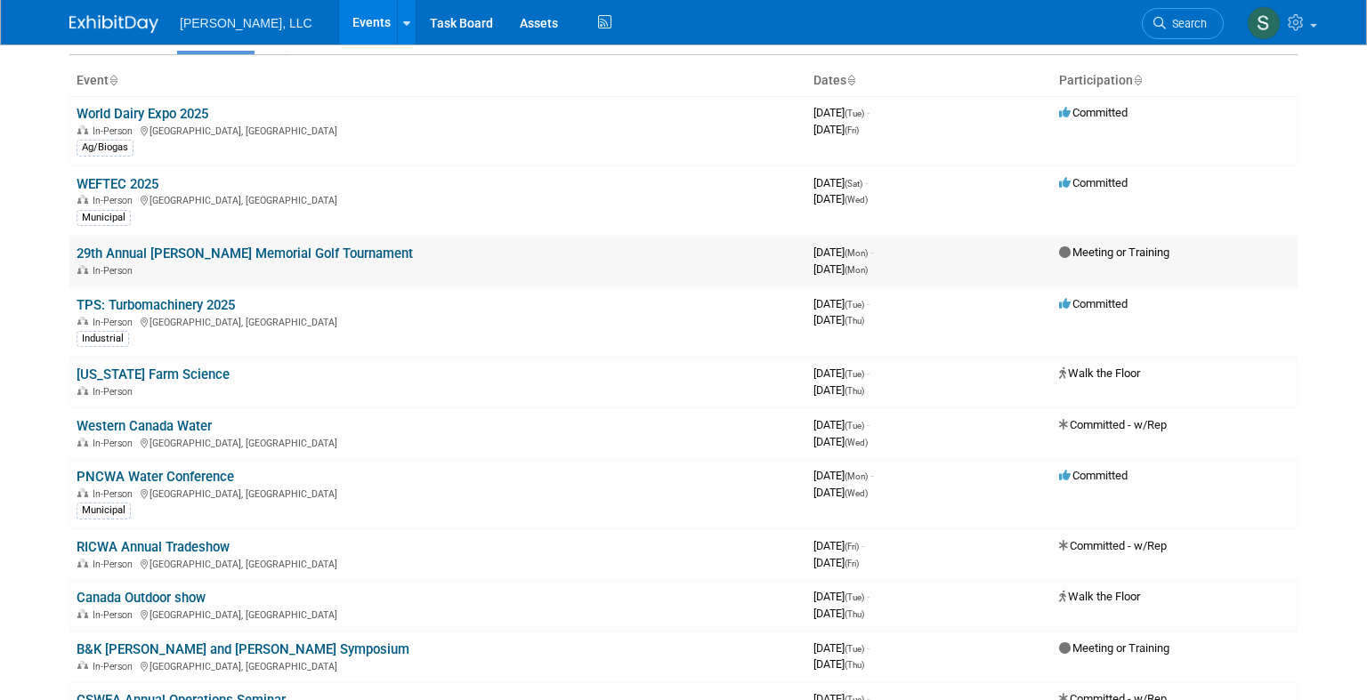
scroll to position [72, 0]
